Goal: Task Accomplishment & Management: Manage account settings

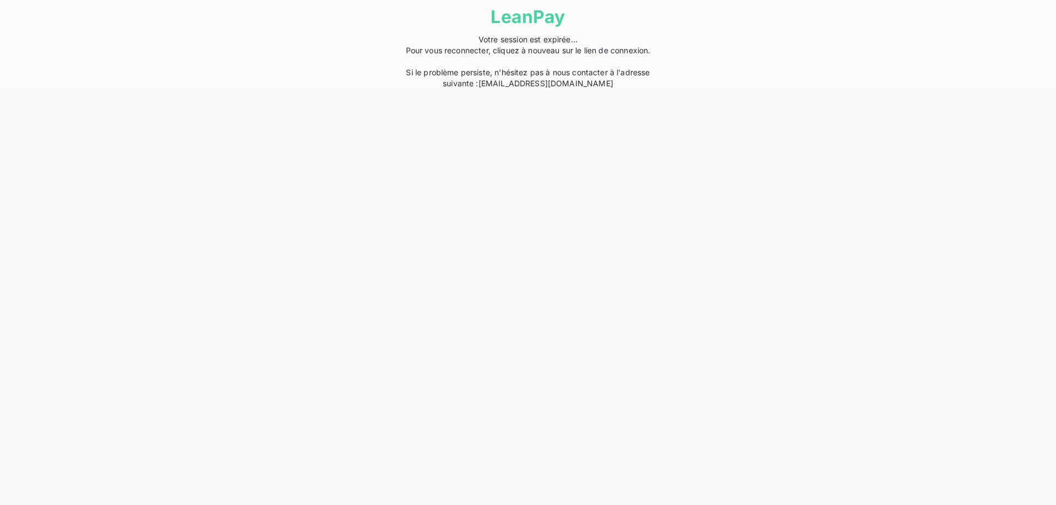
click at [586, 53] on span "Votre session est expirée... Pour vous reconnecter, cliquez à nouveau sur le li…" at bounding box center [528, 61] width 245 height 53
